Goal: Information Seeking & Learning: Learn about a topic

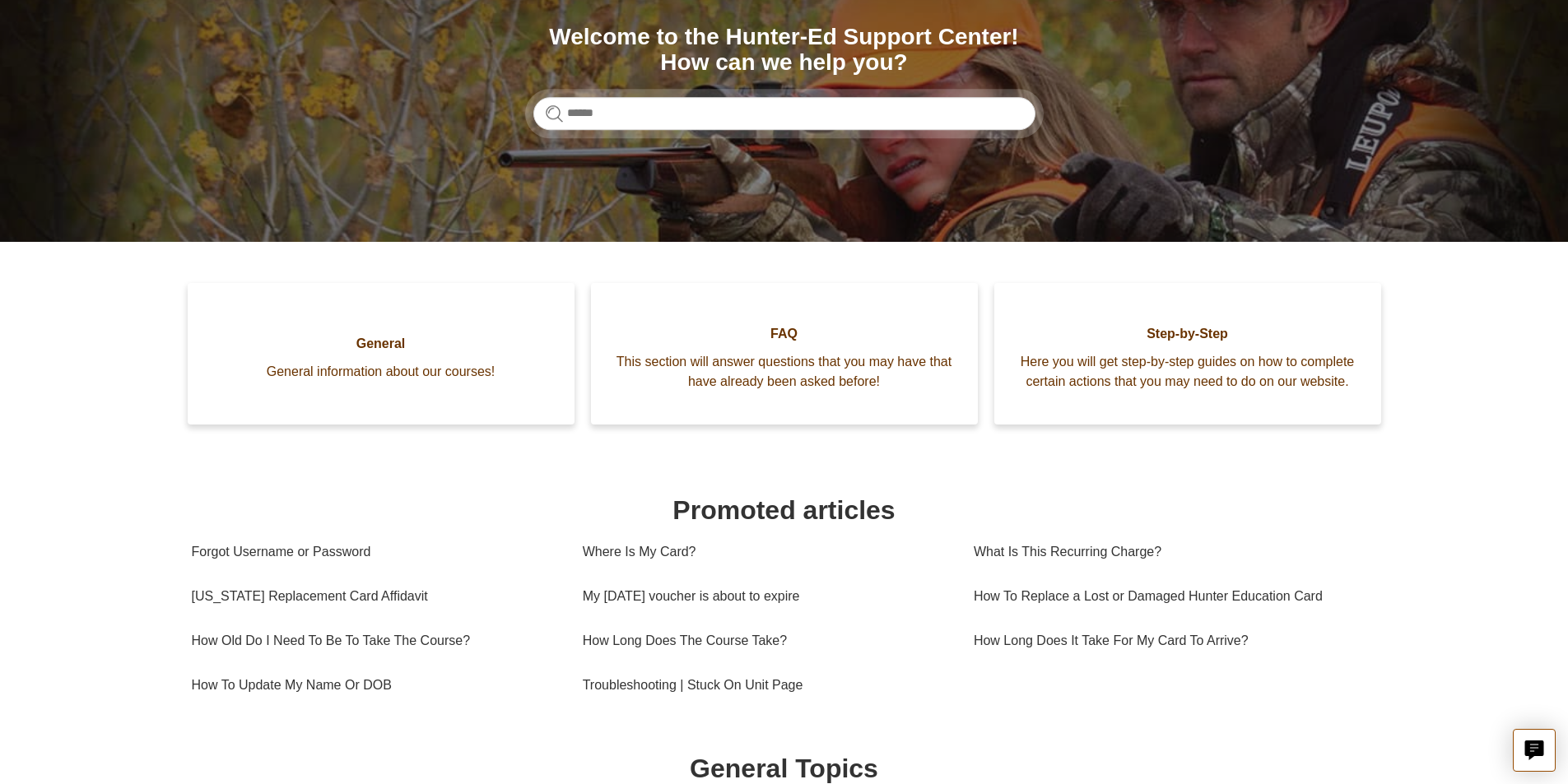
scroll to position [192, 0]
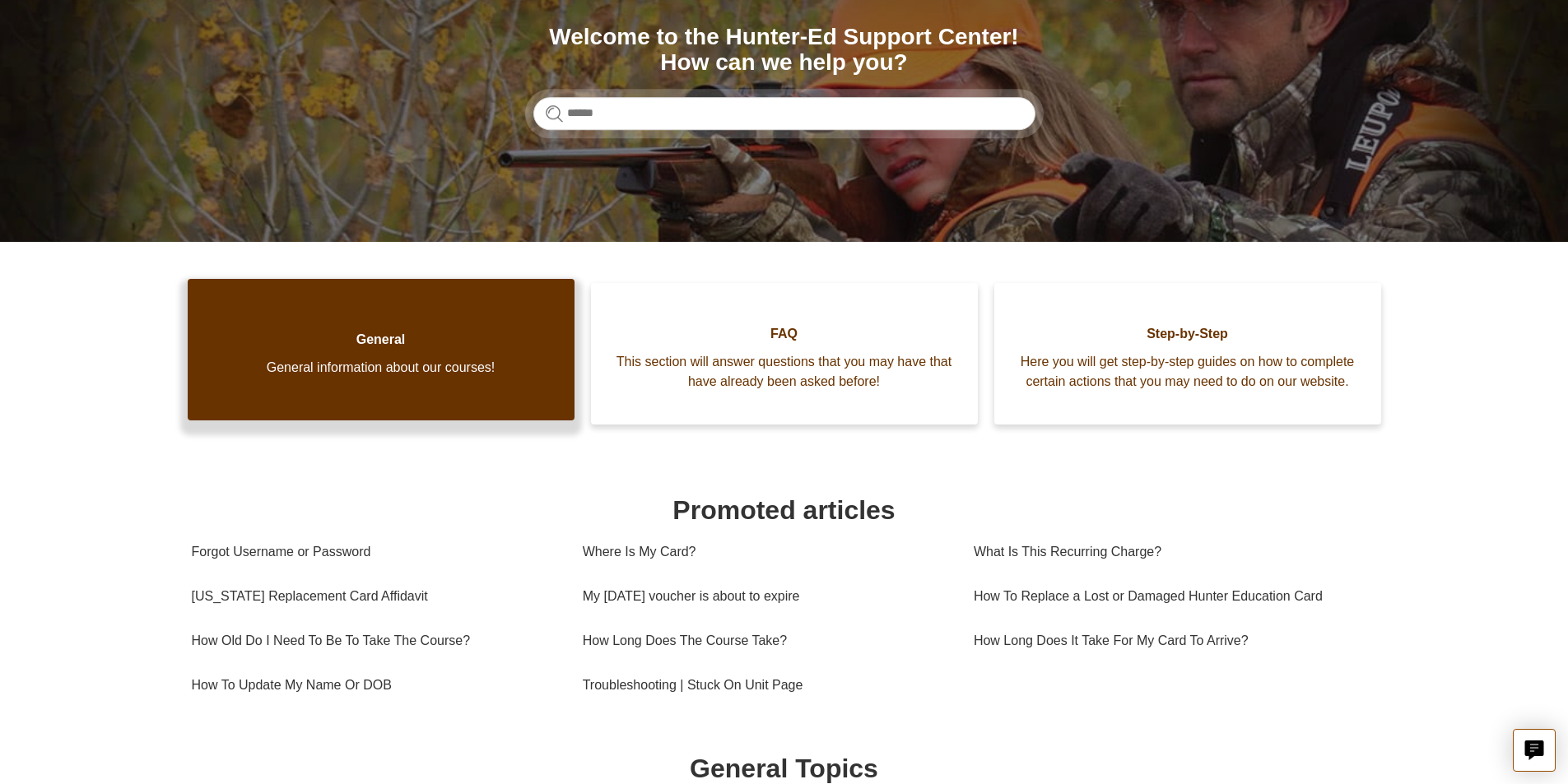
click at [374, 373] on span "General information about our courses!" at bounding box center [381, 368] width 337 height 20
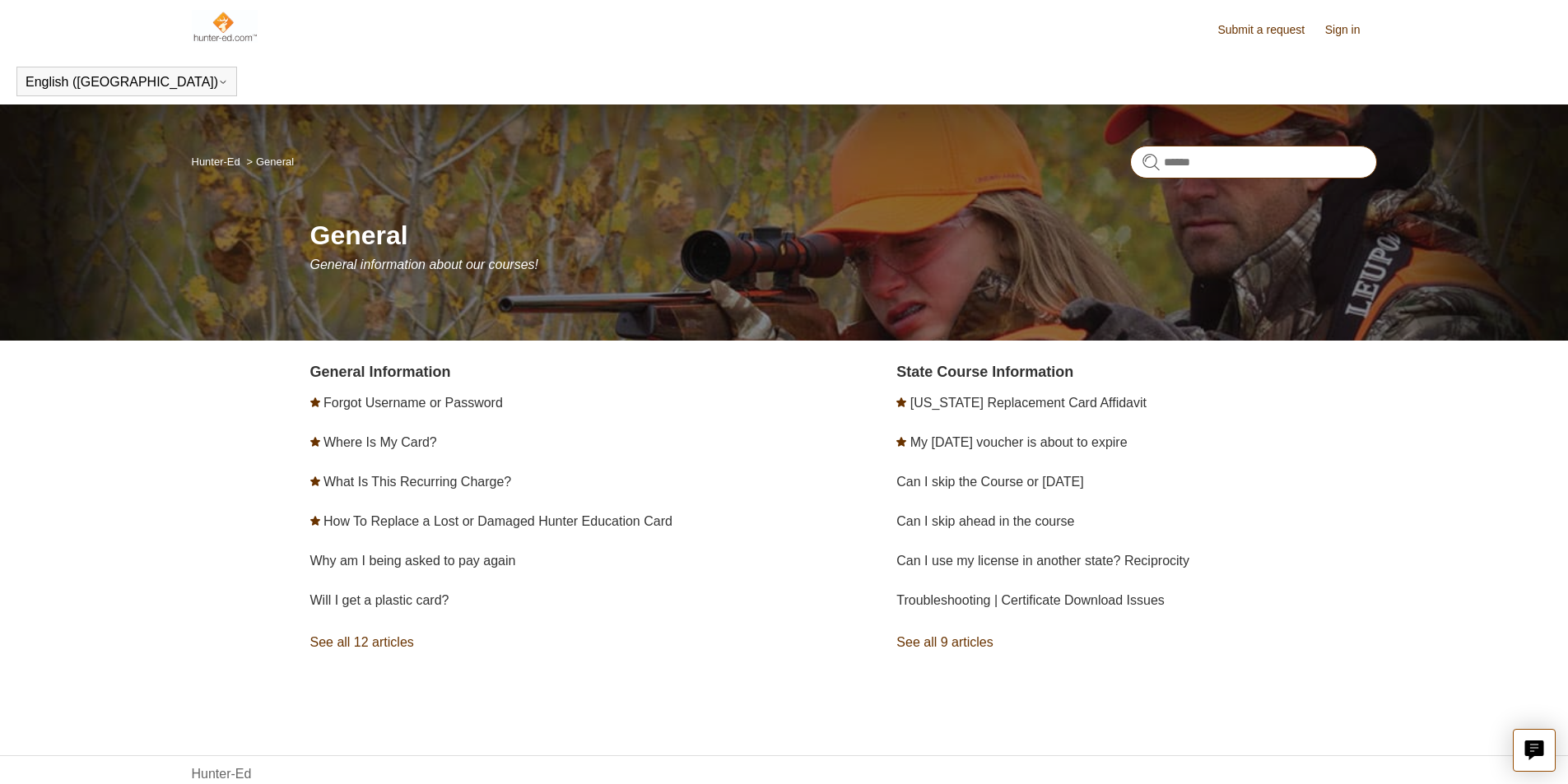
click at [1227, 172] on input "Search" at bounding box center [1254, 162] width 247 height 33
type input "**********"
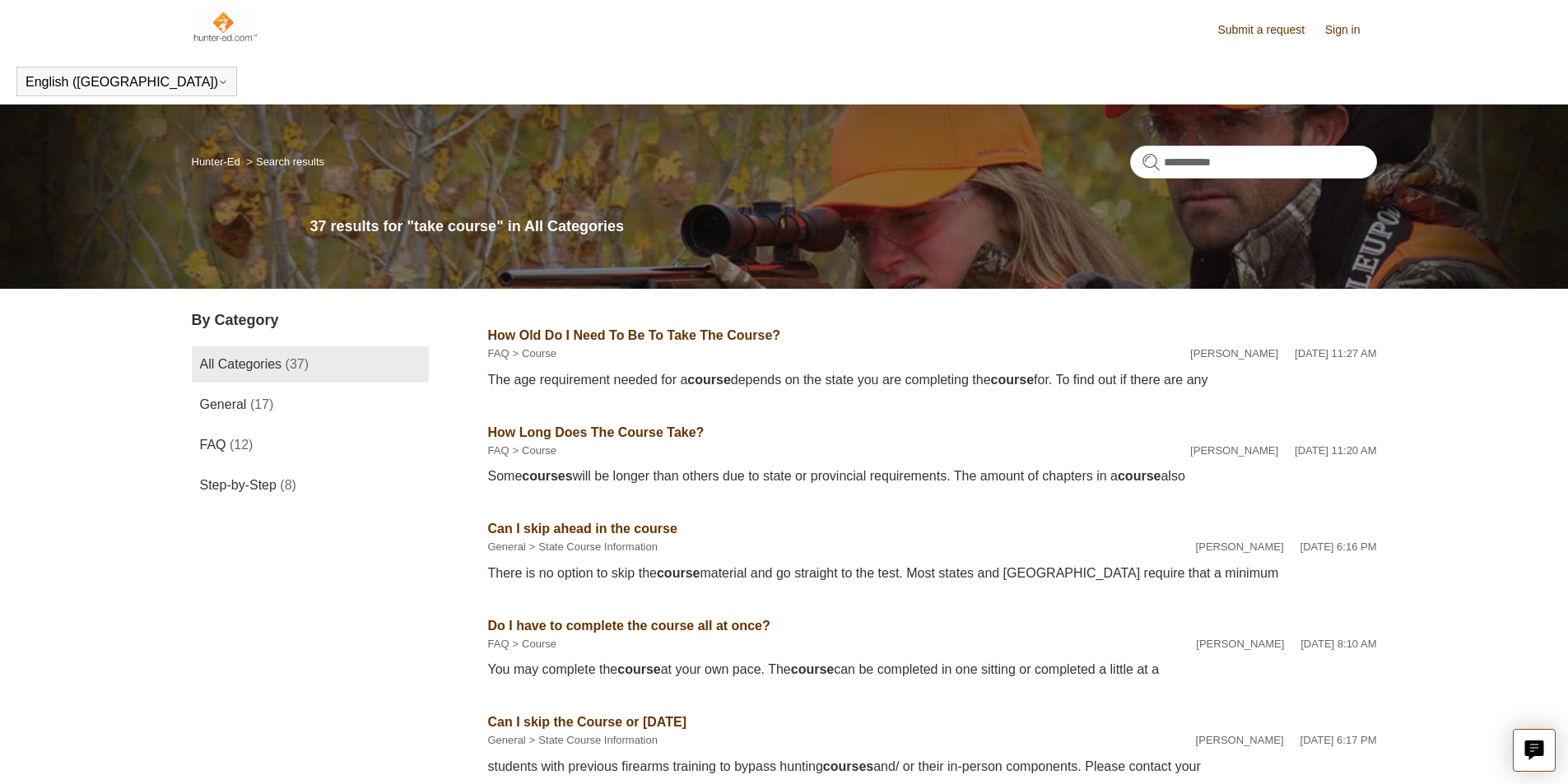
click at [228, 31] on img at bounding box center [225, 26] width 66 height 33
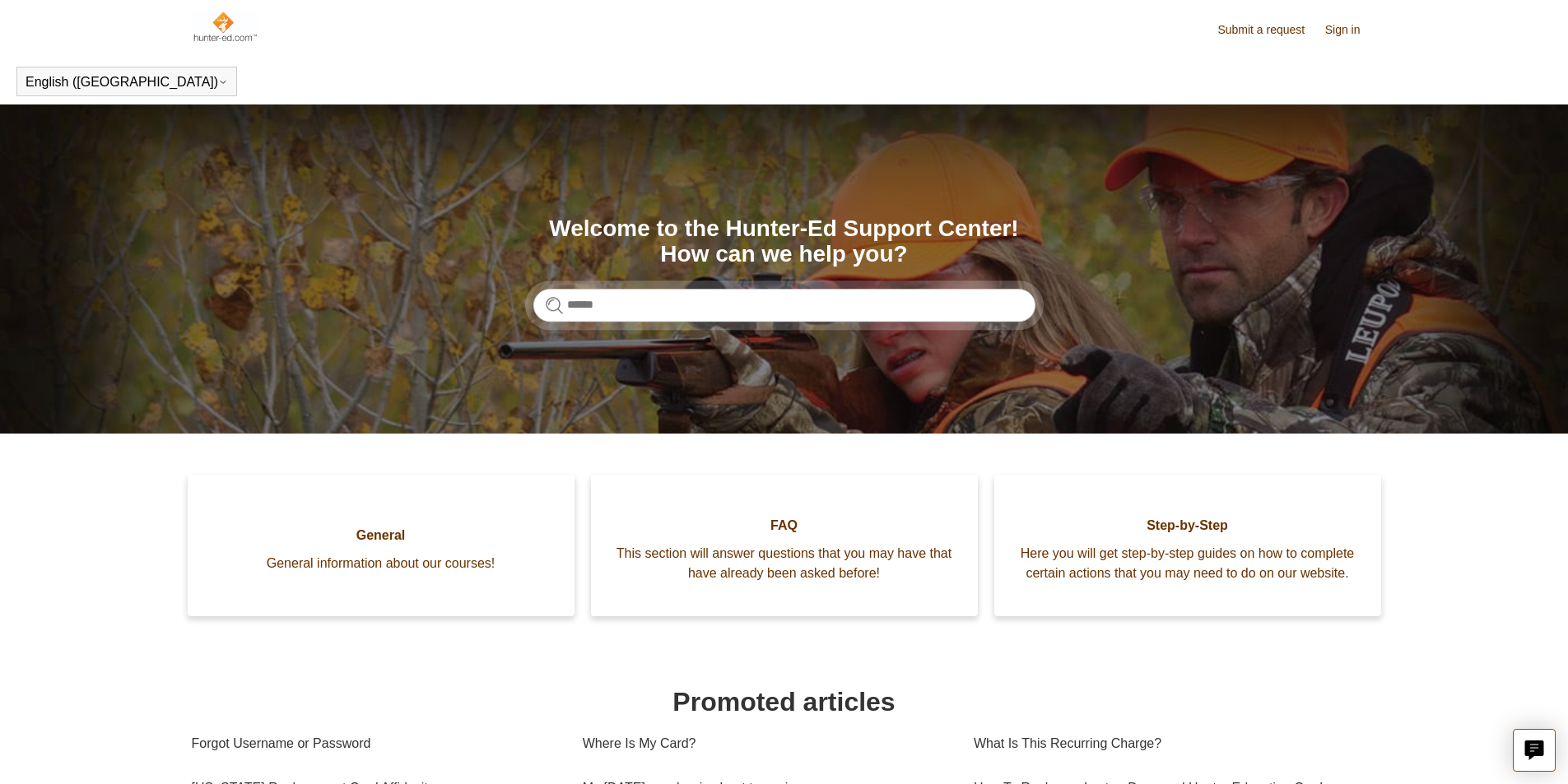
click at [1349, 26] on link "Sign in" at bounding box center [1351, 30] width 52 height 17
